Goal: Information Seeking & Learning: Check status

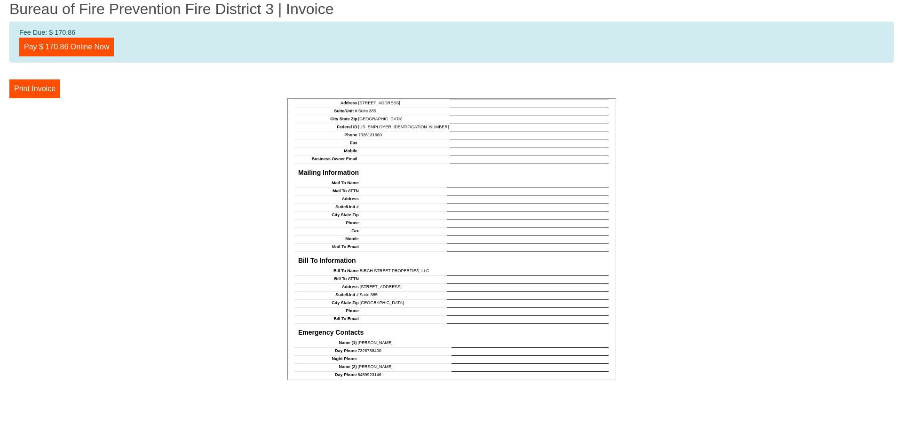
scroll to position [753, 0]
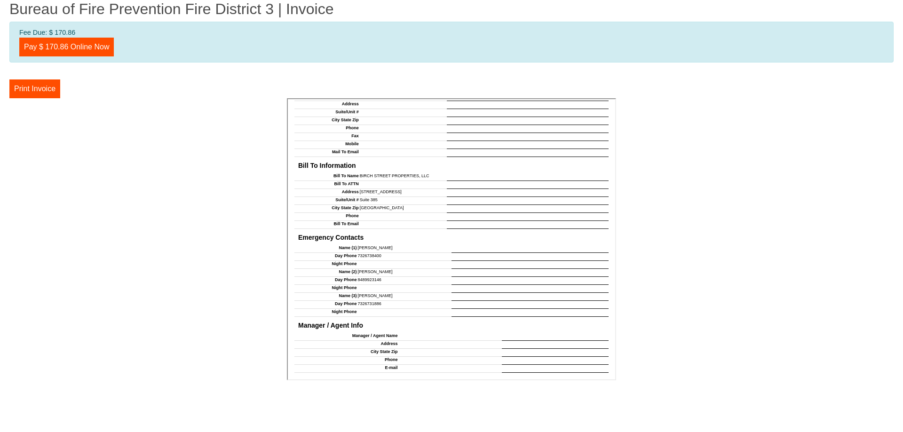
click at [491, 252] on td at bounding box center [529, 256] width 157 height 8
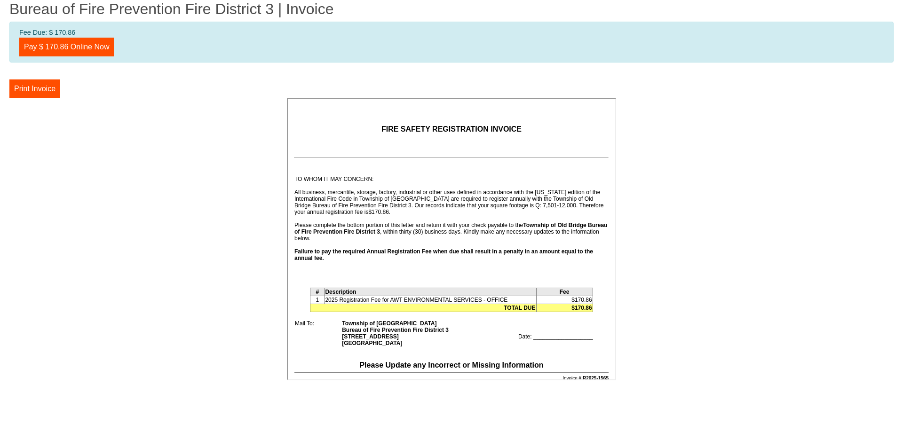
scroll to position [0, 0]
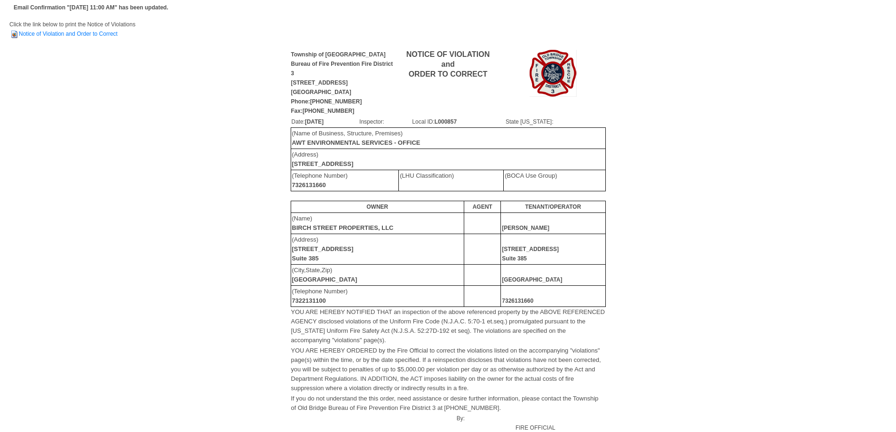
scroll to position [47, 0]
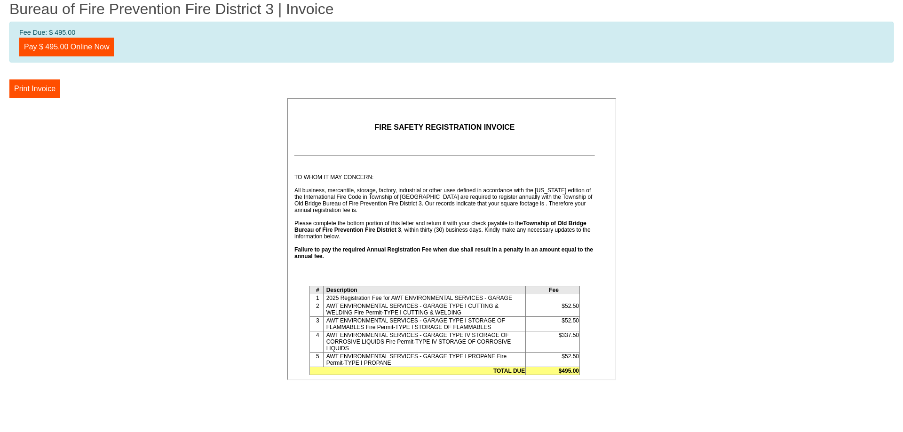
scroll to position [235, 0]
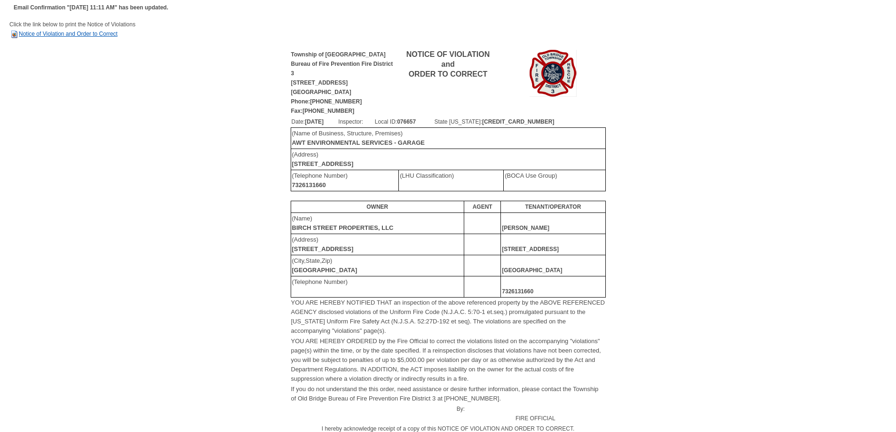
click at [92, 33] on link "Notice of Violation and Order to Correct" at bounding box center [63, 34] width 108 height 7
click at [49, 31] on link "Notice of Violation and Order to Correct" at bounding box center [63, 34] width 108 height 7
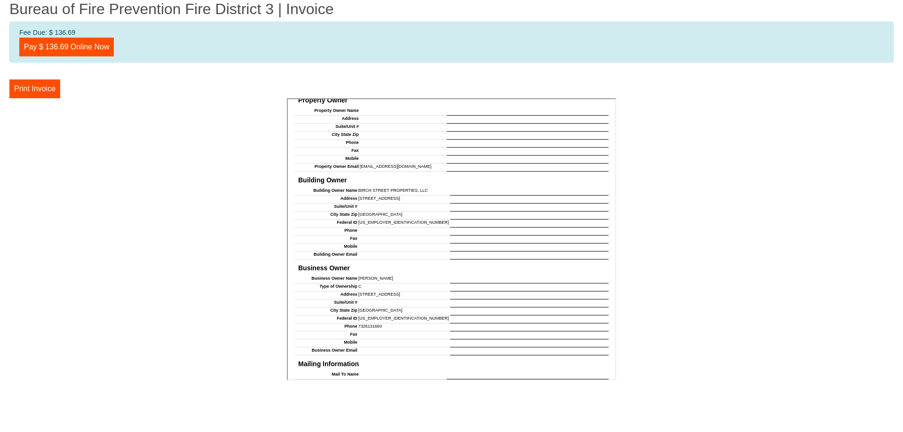
scroll to position [329, 0]
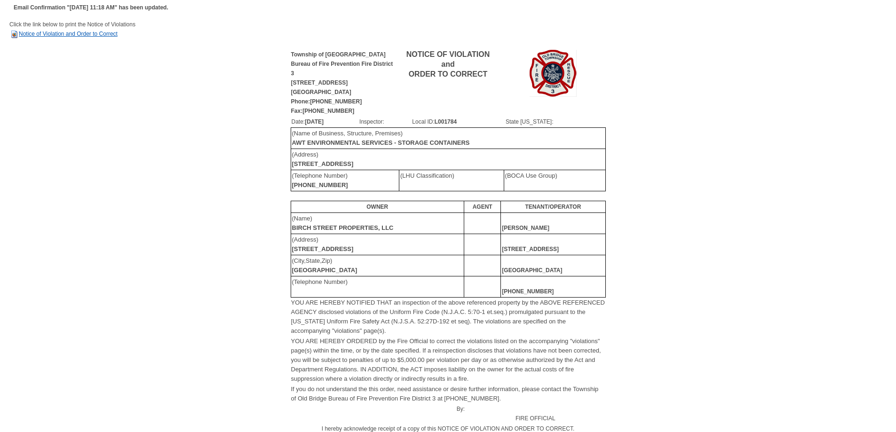
click at [107, 35] on link "Notice of Violation and Order to Correct" at bounding box center [63, 34] width 108 height 7
